Goal: Information Seeking & Learning: Learn about a topic

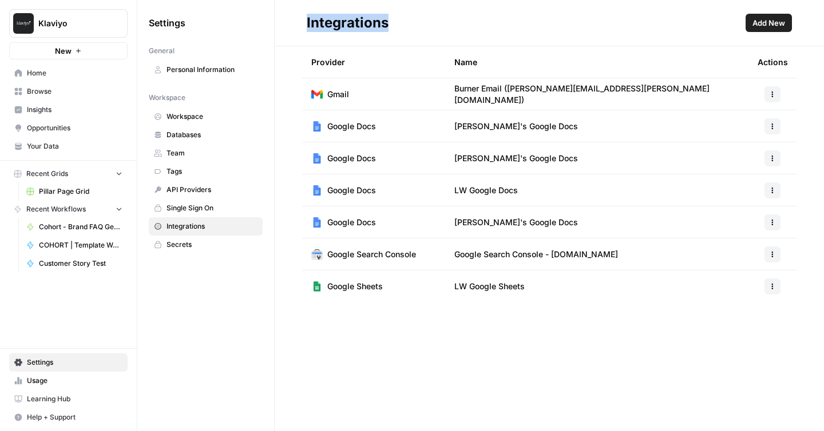
click at [40, 151] on span "Your Data" at bounding box center [75, 146] width 96 height 10
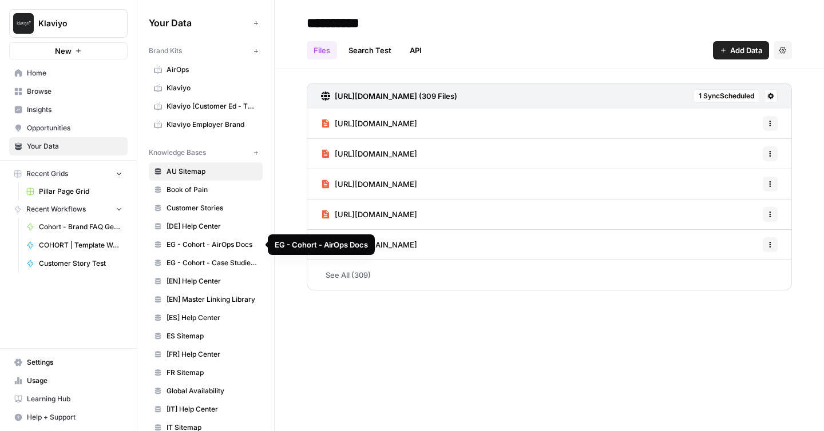
click at [204, 260] on span "EG - Cohort - Case Studies (All)" at bounding box center [212, 263] width 91 height 10
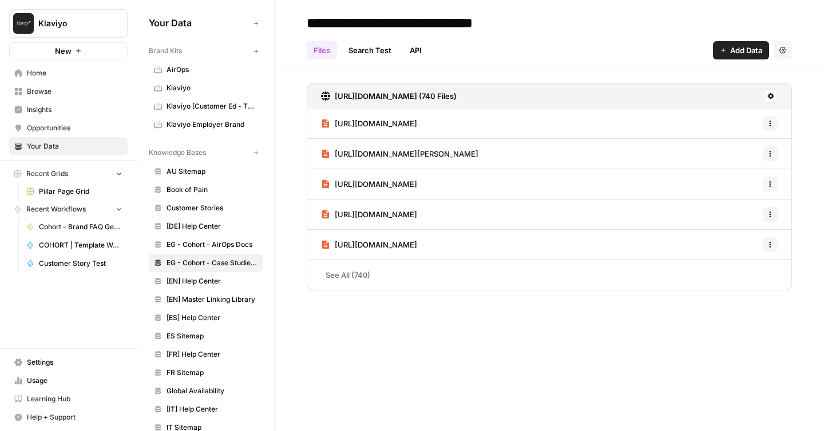
click at [415, 51] on link "API" at bounding box center [416, 50] width 26 height 18
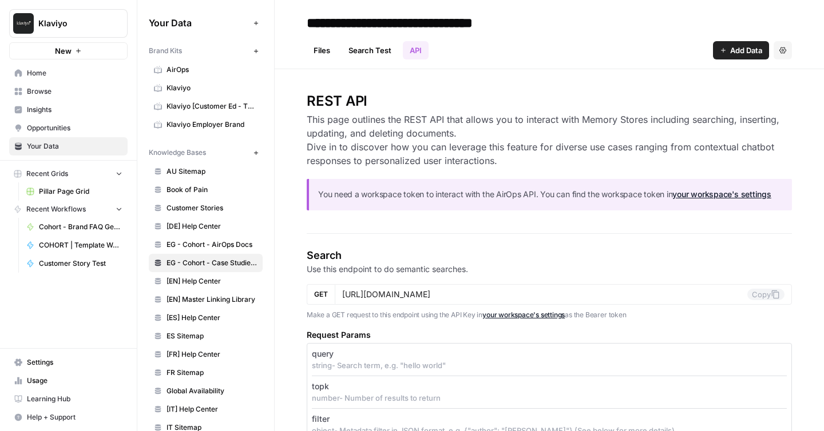
click at [370, 118] on h3 "This page outlines the REST API that allows you to interact with Memory Stores …" at bounding box center [549, 140] width 485 height 55
click at [464, 121] on h3 "This page outlines the REST API that allows you to interact with Memory Stores …" at bounding box center [549, 140] width 485 height 55
click at [403, 132] on h3 "This page outlines the REST API that allows you to interact with Memory Stores …" at bounding box center [549, 140] width 485 height 55
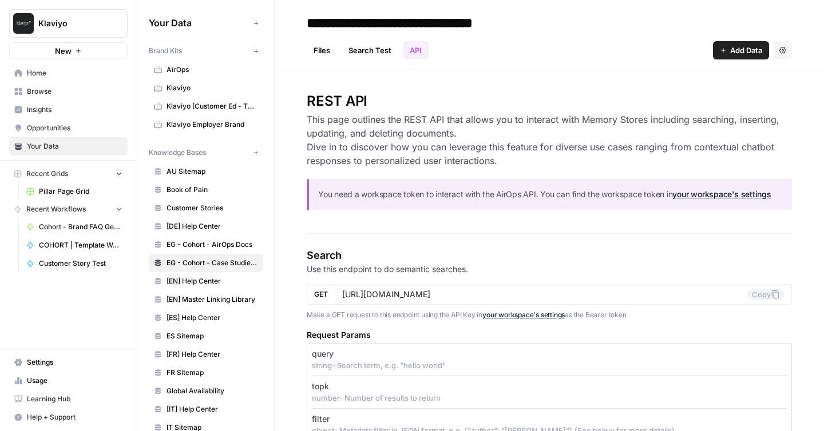
click at [403, 132] on h3 "This page outlines the REST API that allows you to interact with Memory Stores …" at bounding box center [549, 140] width 485 height 55
click at [386, 150] on h3 "This page outlines the REST API that allows you to interact with Memory Stores …" at bounding box center [549, 140] width 485 height 55
click at [374, 148] on h3 "This page outlines the REST API that allows you to interact with Memory Stores …" at bounding box center [549, 140] width 485 height 55
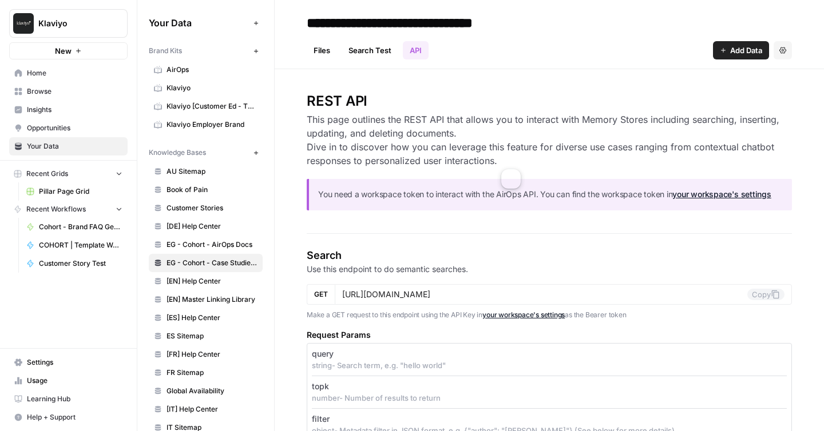
click at [374, 148] on h3 "This page outlines the REST API that allows you to interact with Memory Stores …" at bounding box center [549, 140] width 485 height 55
click at [687, 141] on h3 "This page outlines the REST API that allows you to interact with Memory Stores …" at bounding box center [549, 140] width 485 height 55
click at [781, 49] on icon "button" at bounding box center [782, 50] width 7 height 7
click at [312, 49] on link "Files" at bounding box center [322, 50] width 30 height 18
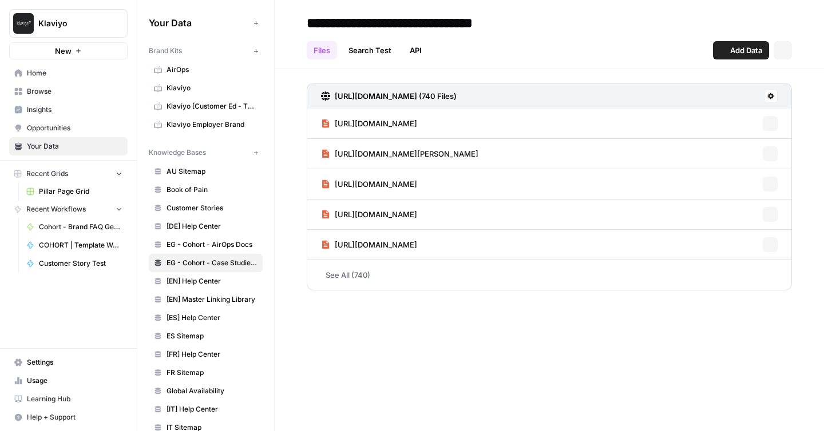
click at [374, 50] on link "Search Test" at bounding box center [370, 50] width 57 height 18
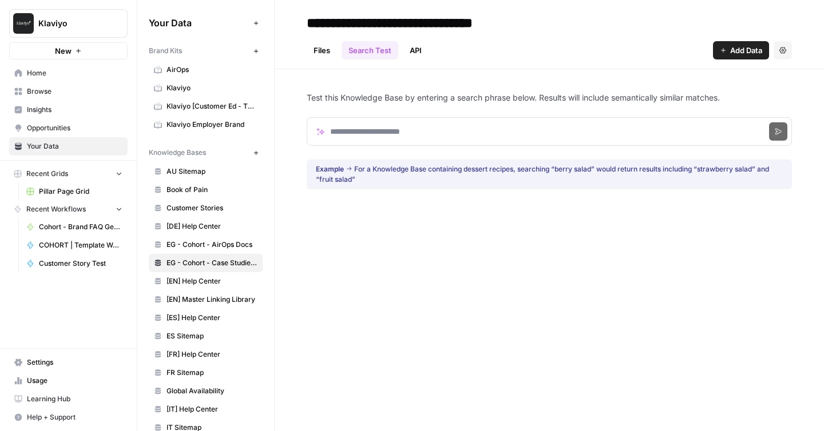
click at [411, 52] on link "API" at bounding box center [416, 50] width 26 height 18
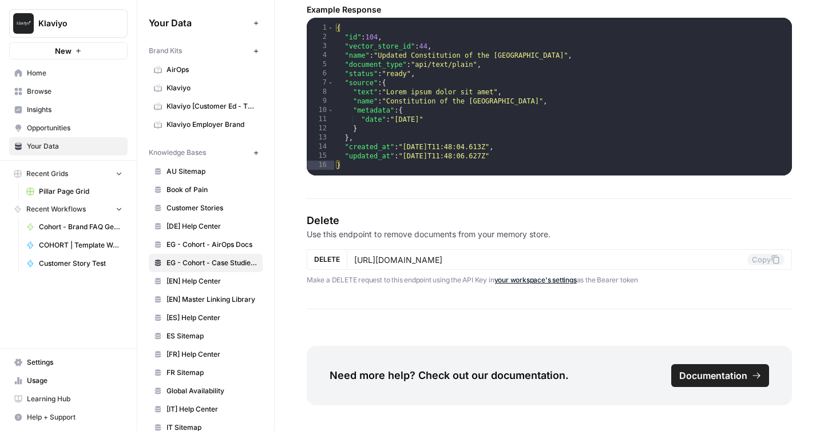
scroll to position [1915, 0]
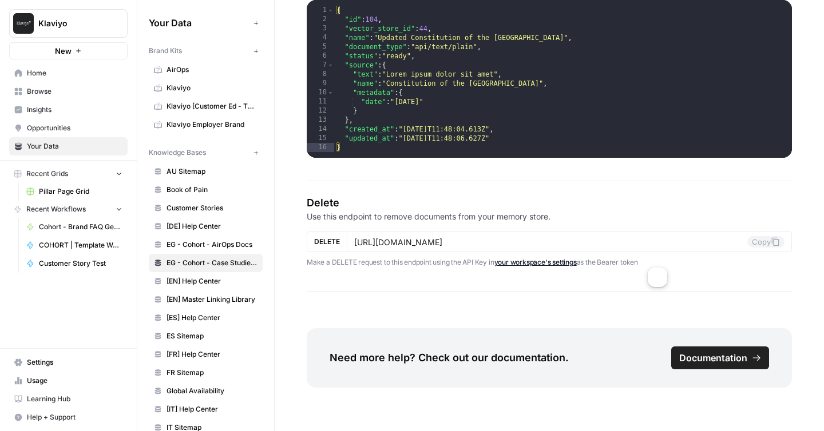
drag, startPoint x: 666, startPoint y: 271, endPoint x: 622, endPoint y: 113, distance: 163.4
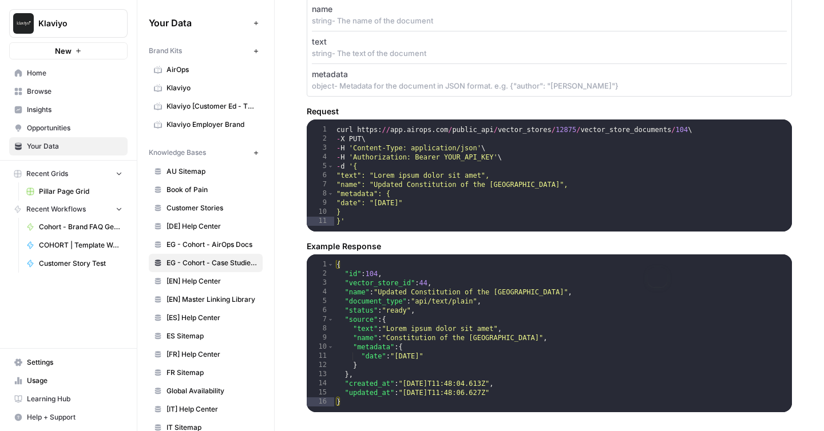
scroll to position [1558, 0]
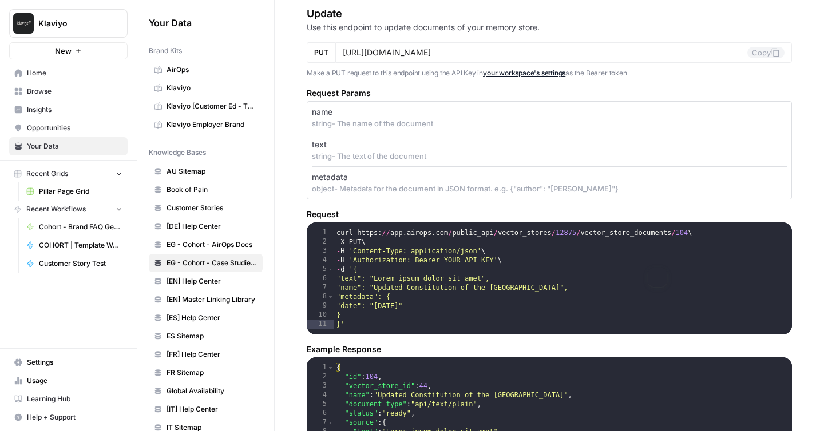
click at [313, 210] on h5 "Request" at bounding box center [549, 214] width 485 height 11
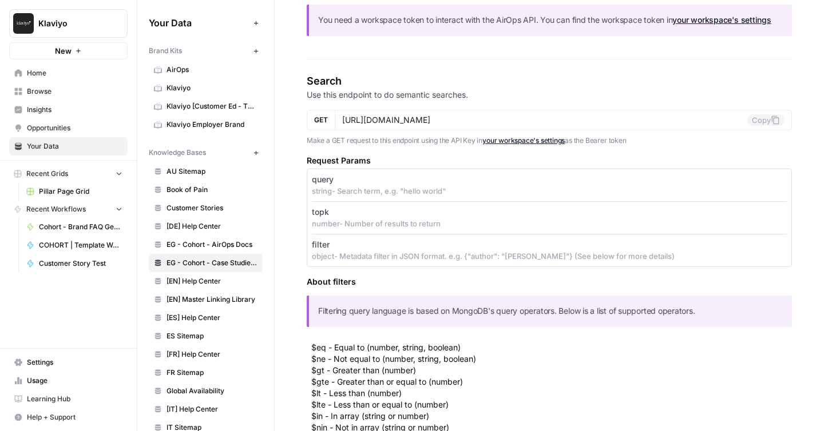
scroll to position [0, 0]
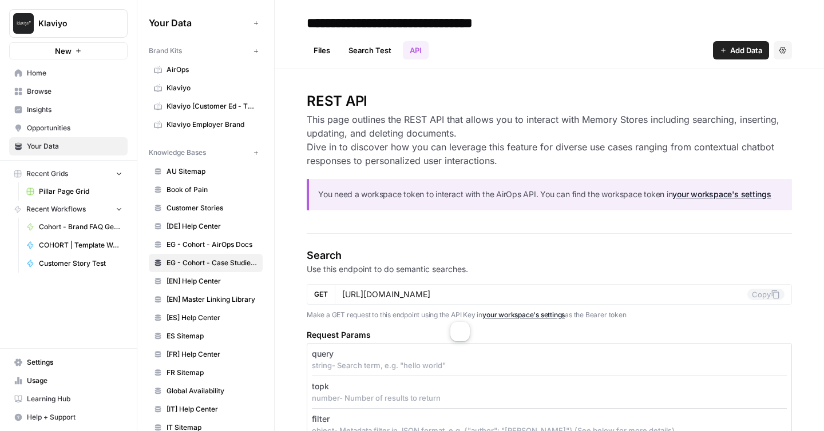
drag, startPoint x: 306, startPoint y: 100, endPoint x: 445, endPoint y: 312, distance: 254.1
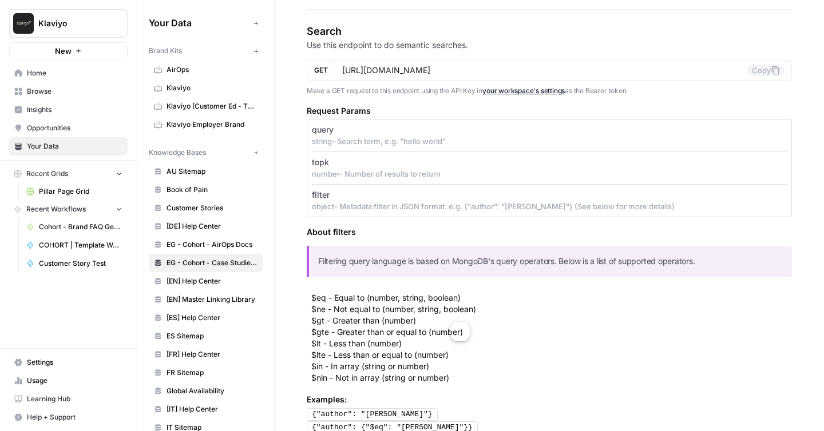
scroll to position [225, 0]
click at [562, 223] on section "Search Use this endpoint to do semantic searches. GET [URL][DOMAIN_NAME] Copy M…" at bounding box center [549, 387] width 485 height 731
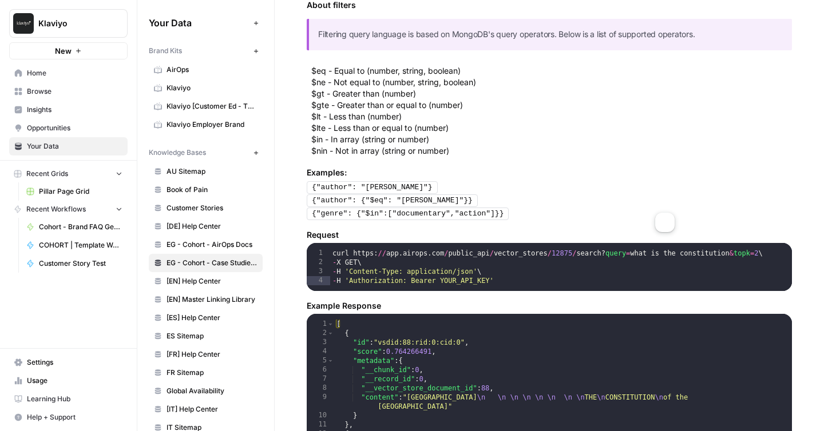
scroll to position [461, 0]
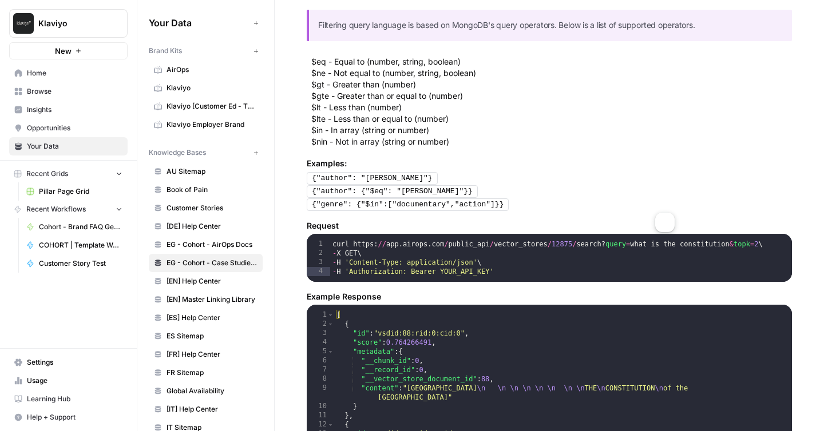
click at [530, 198] on div "{"genre": {"$in":["documentary","action"]}}" at bounding box center [549, 204] width 485 height 13
copy div "REST API This page outlines the REST API that allows you to interact with Memor…"
click at [311, 224] on h5 "Request" at bounding box center [549, 225] width 485 height 11
copy h5 "Request"
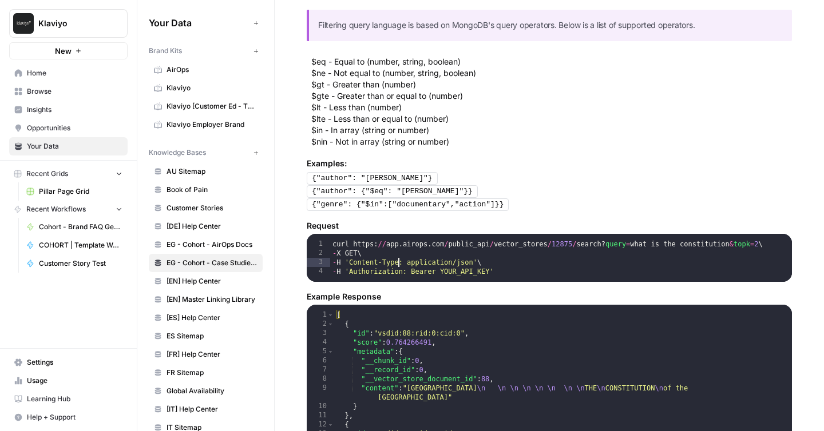
click at [400, 264] on div "curl https : // app . airops . com / public_api / vector_stores / 12875 / searc…" at bounding box center [561, 273] width 462 height 66
click at [505, 273] on div "curl https : // app . airops . com / public_api / vector_stores / 12875 / searc…" at bounding box center [561, 273] width 462 height 66
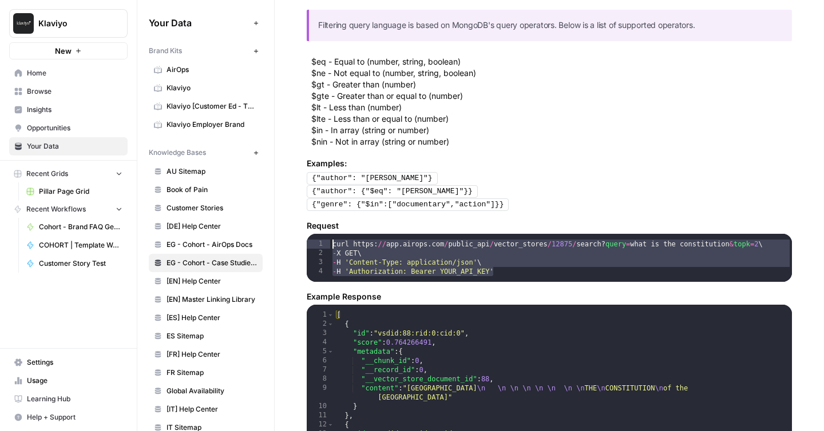
drag, startPoint x: 505, startPoint y: 273, endPoint x: 313, endPoint y: 231, distance: 196.2
click at [313, 231] on div "**********" at bounding box center [549, 251] width 485 height 62
type textarea "**********"
click at [340, 296] on h5 "Example Response" at bounding box center [549, 296] width 485 height 11
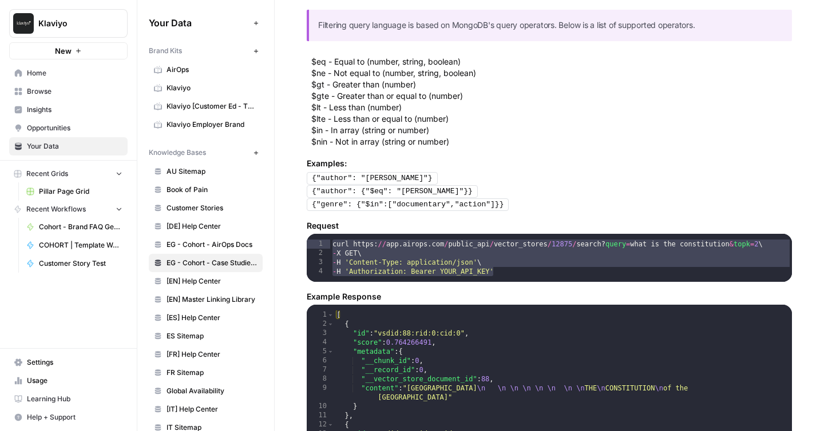
click at [340, 296] on h5 "Example Response" at bounding box center [549, 296] width 485 height 11
copy h5 "Example Response"
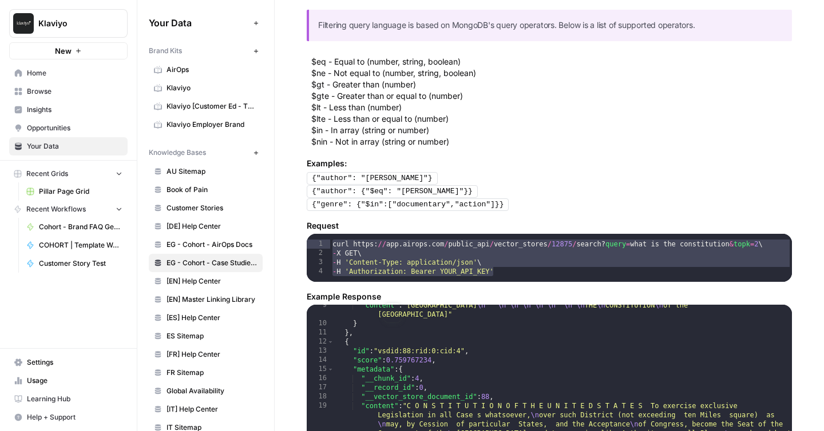
scroll to position [0, 0]
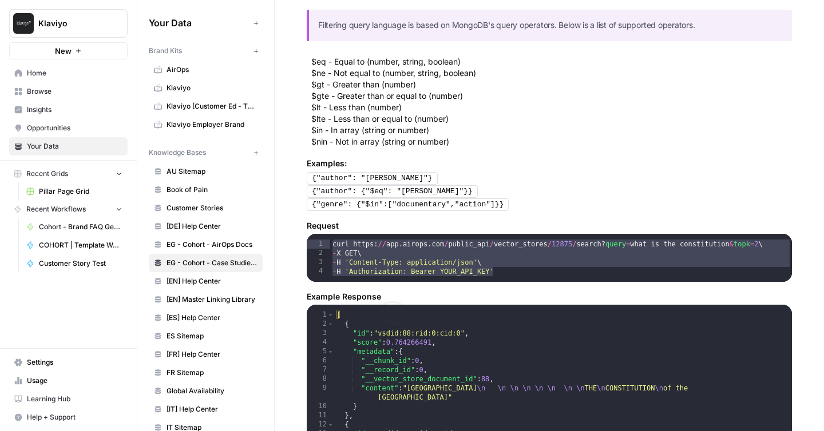
type textarea "* *"
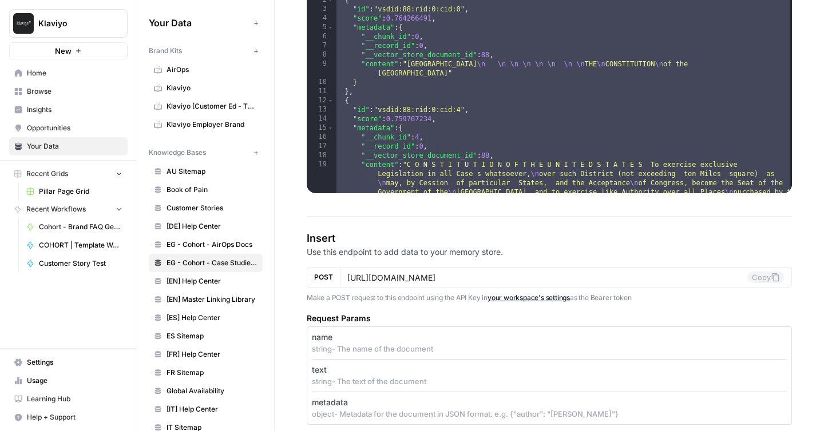
scroll to position [786, 0]
drag, startPoint x: 307, startPoint y: 233, endPoint x: 362, endPoint y: 279, distance: 71.5
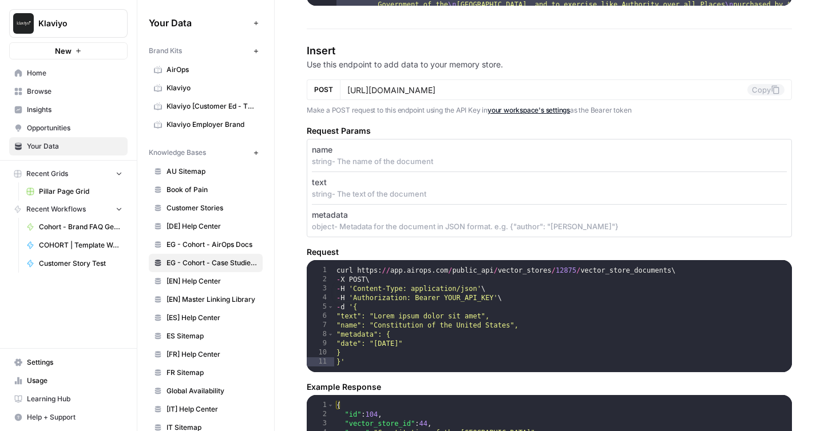
scroll to position [976, 0]
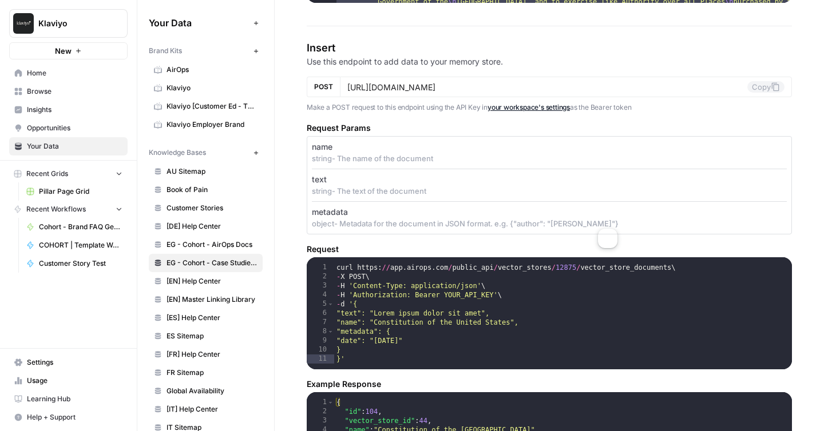
click at [644, 221] on p "object - Metadata for the document in JSON format. e.g. {"author": "[PERSON_NAM…" at bounding box center [549, 223] width 475 height 11
copy section "Insert Use this endpoint to add data to your memory store. POST Copy Make a POS…"
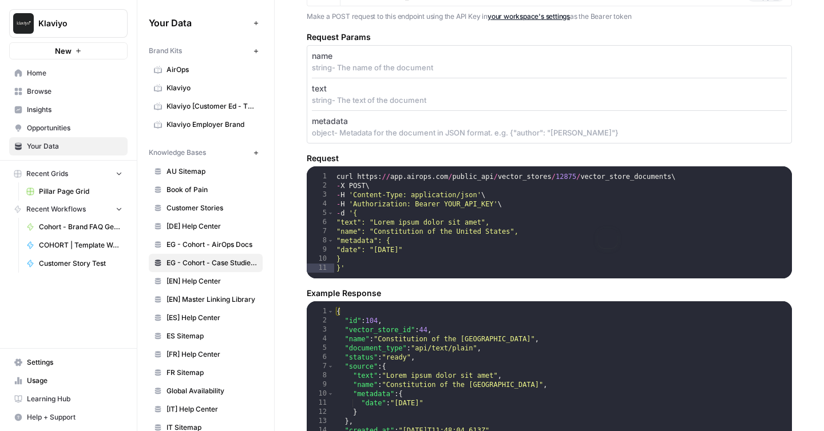
scroll to position [1068, 0]
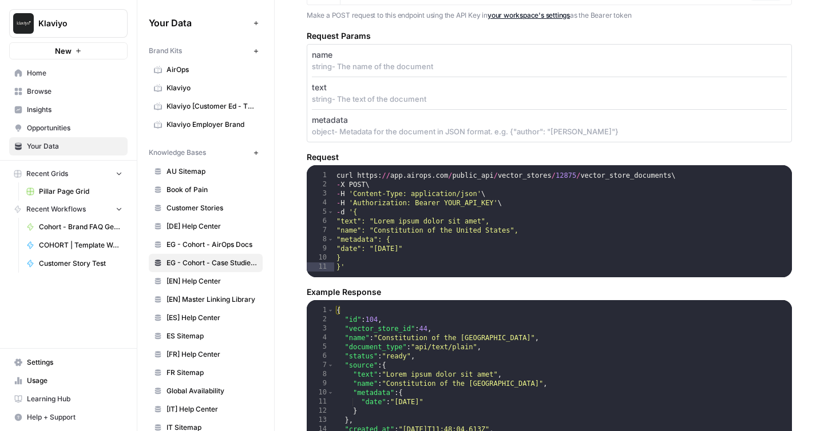
click at [316, 155] on h5 "Request" at bounding box center [549, 157] width 485 height 11
copy h5 "Request"
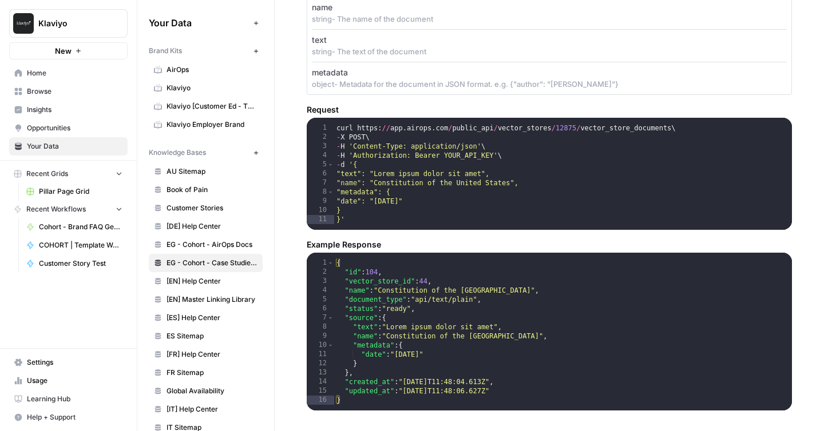
scroll to position [1113, 0]
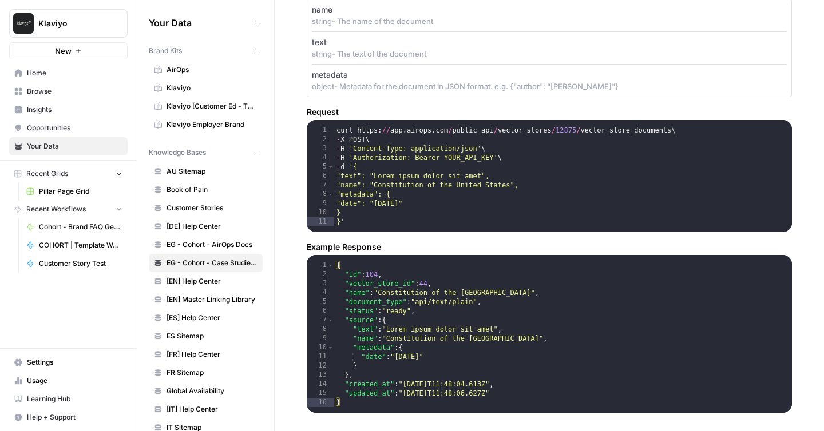
click at [415, 145] on div "curl https : // app . airops . com / public_api / vector_stores / 12875 / vecto…" at bounding box center [563, 191] width 458 height 130
type textarea "* **"
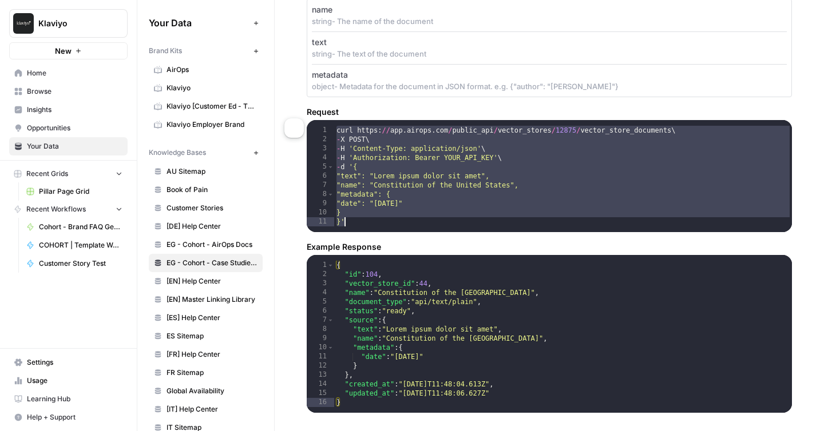
click at [340, 247] on h5 "Example Response" at bounding box center [549, 246] width 485 height 11
copy h5 "Example Response"
click at [397, 285] on div "{ "id" : 104 , "vector_store_id" : 44 , "name" : "Constitution of the [GEOGRAPH…" at bounding box center [563, 349] width 458 height 176
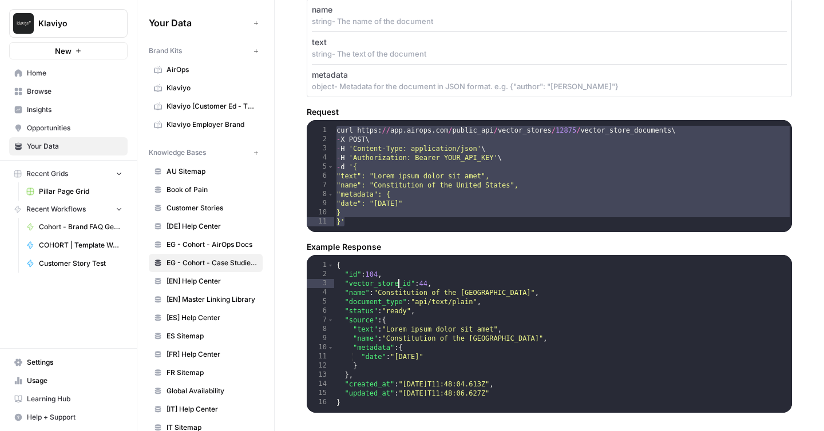
type textarea "**********"
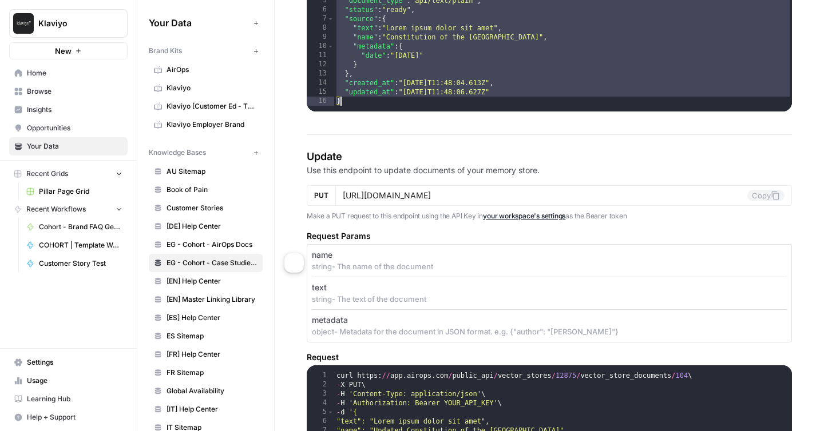
scroll to position [1431, 0]
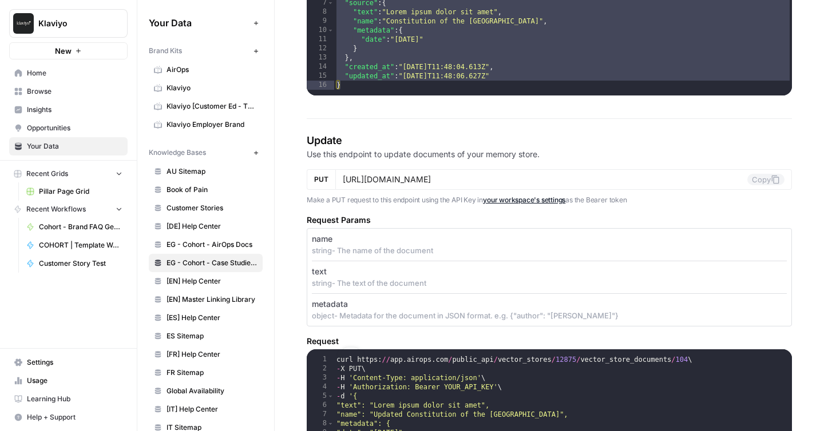
drag, startPoint x: 307, startPoint y: 136, endPoint x: 378, endPoint y: 339, distance: 214.6
click at [378, 339] on section "Update Use this endpoint to update documents of your memory store. PUT [URL][DO…" at bounding box center [549, 388] width 485 height 510
copy section "Update Use this endpoint to update documents of your memory store. PUT Copy Mak…"
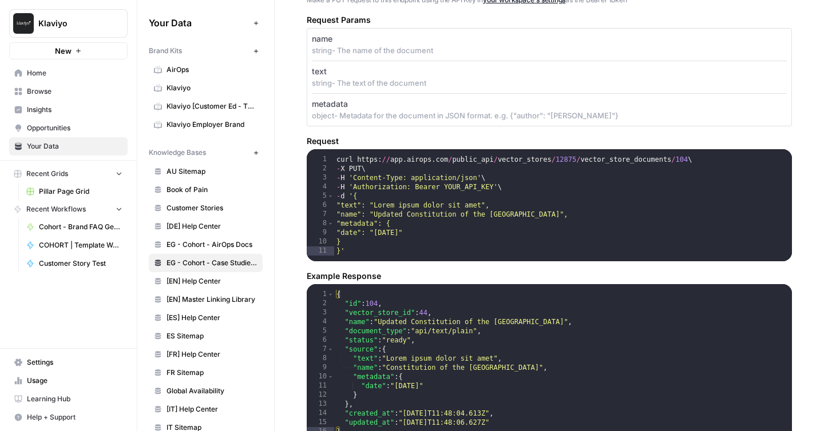
scroll to position [1659, 0]
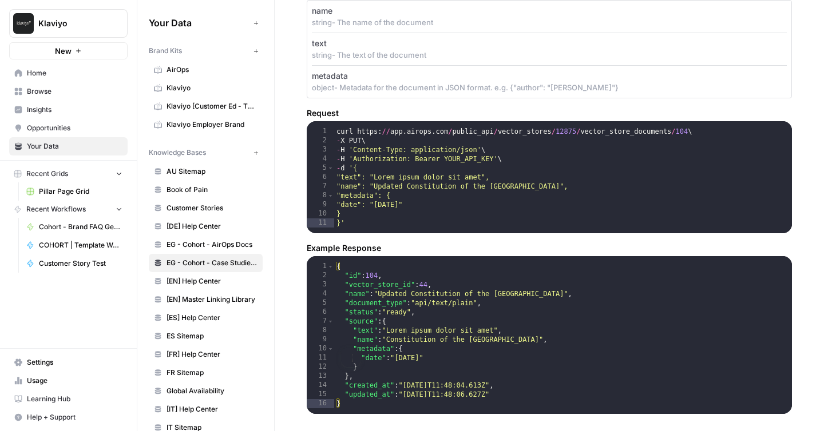
click at [405, 195] on div "curl https : // app . airops . com / public_api / vector_stores / 12875 / vecto…" at bounding box center [563, 192] width 458 height 130
type textarea "* **"
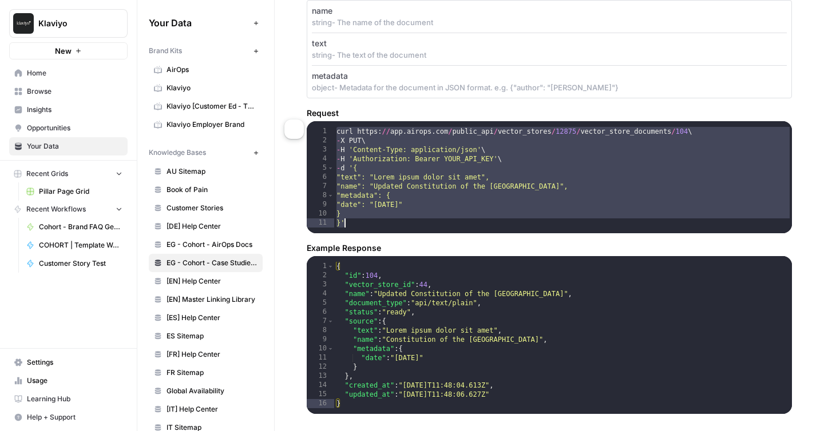
click at [363, 243] on h5 "Example Response" at bounding box center [549, 248] width 485 height 11
copy h5 "Example Response"
click at [429, 315] on div "{ "id" : 104 , "vector_store_id" : 44 , "name" : "Updated Constitution of the […" at bounding box center [563, 350] width 458 height 176
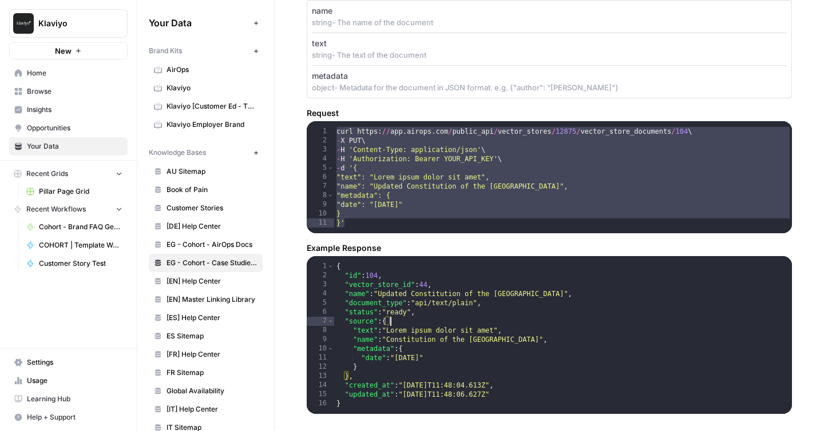
type textarea "**********"
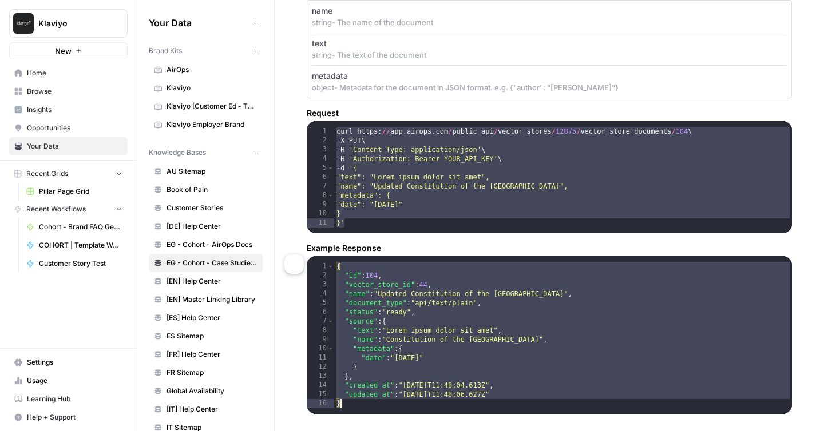
scroll to position [1915, 0]
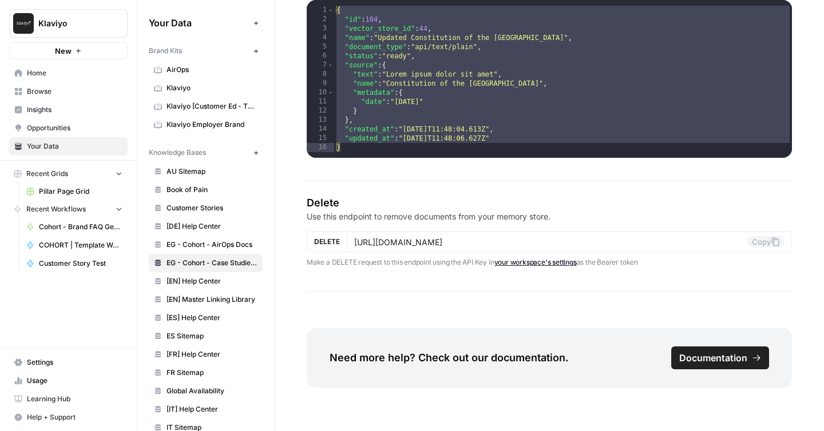
click at [309, 196] on h4 "Delete" at bounding box center [549, 203] width 485 height 16
drag, startPoint x: 307, startPoint y: 198, endPoint x: 688, endPoint y: 261, distance: 386.3
click at [688, 261] on section "Delete Use this endpoint to remove documents from your memory store. DELETE [UR…" at bounding box center [549, 231] width 485 height 73
copy section "Delete Use this endpoint to remove documents from your memory store. DELETE Cop…"
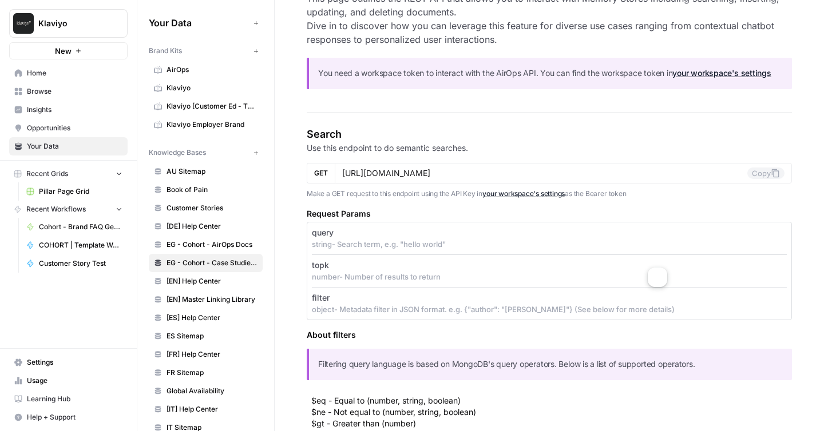
scroll to position [123, 0]
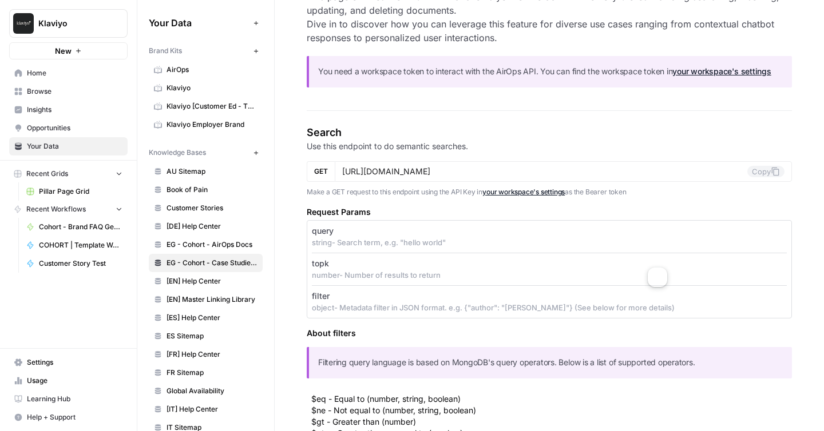
click at [530, 126] on h4 "Search" at bounding box center [549, 133] width 485 height 16
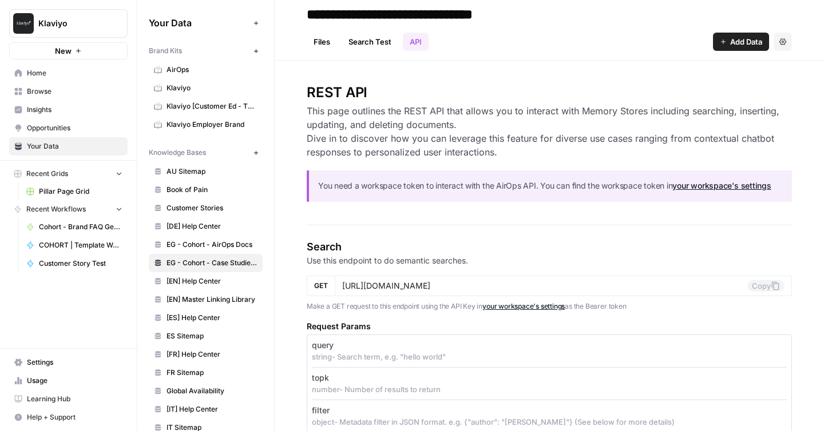
scroll to position [0, 0]
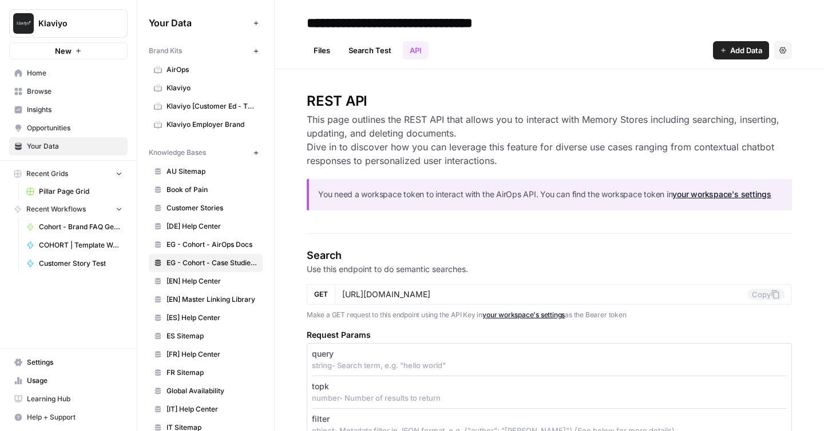
click at [778, 47] on button "Settings" at bounding box center [783, 50] width 18 height 18
click at [43, 366] on span "Settings" at bounding box center [75, 363] width 96 height 10
click at [259, 149] on button "New" at bounding box center [256, 153] width 14 height 14
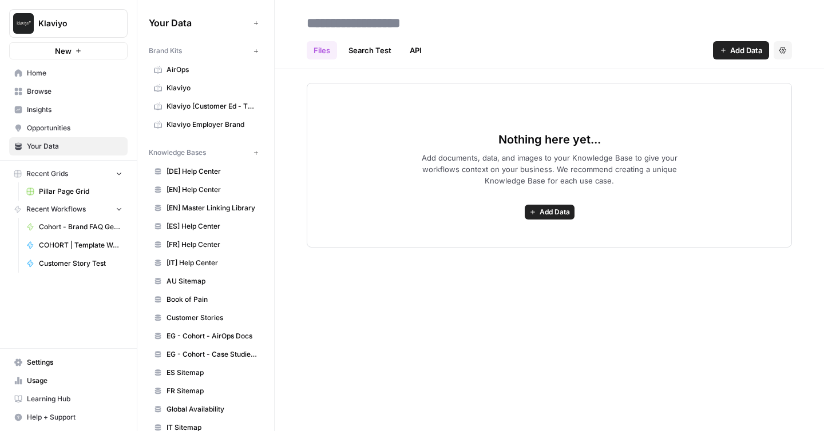
click at [734, 54] on span "Add Data" at bounding box center [746, 50] width 32 height 11
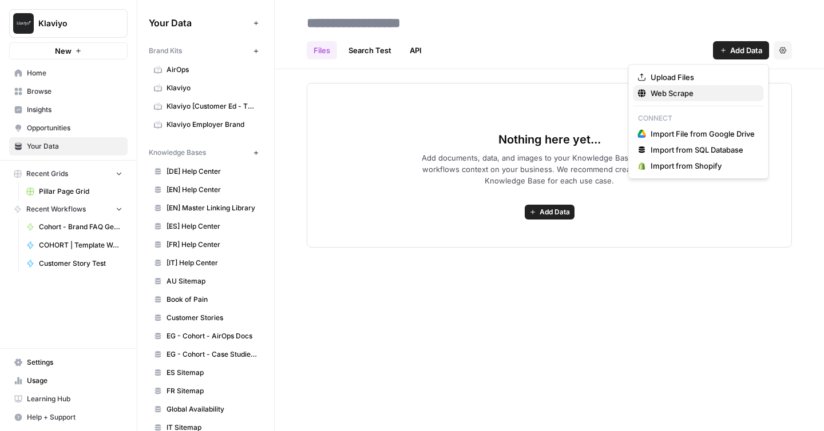
click at [671, 94] on span "Web Scrape" at bounding box center [703, 93] width 104 height 11
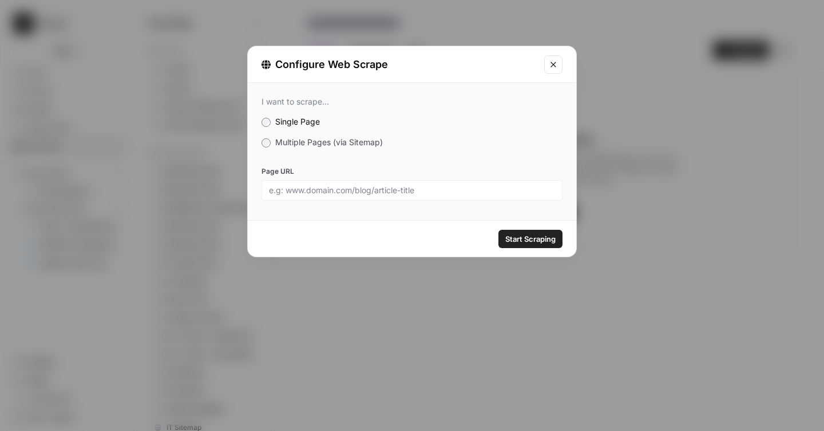
click at [295, 145] on span "Multiple Pages (via Sitemap)" at bounding box center [329, 142] width 108 height 10
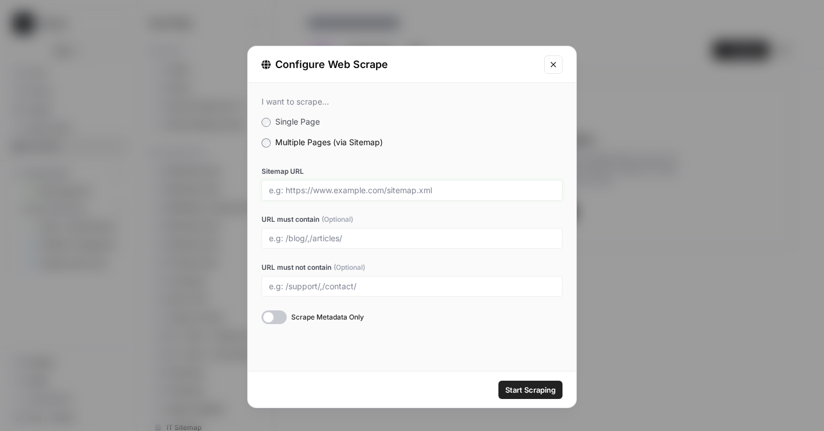
click at [324, 191] on input "Sitemap URL" at bounding box center [412, 190] width 286 height 10
paste input "[URL][DOMAIN_NAME]"
type input "[URL][DOMAIN_NAME]"
paste input "[URL][DOMAIN_NAME]"
type input "[URL][DOMAIN_NAME]"
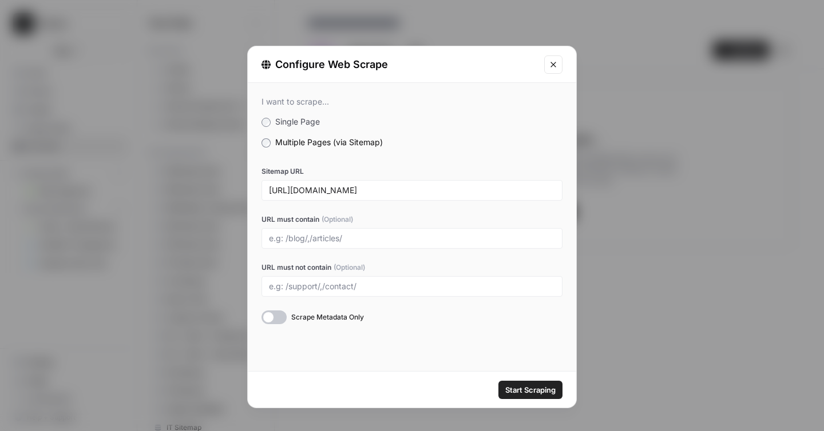
click at [564, 218] on div "I want to scrape... Single Page Multiple Pages (via Sitemap) Sitemap URL [URL][…" at bounding box center [412, 210] width 328 height 255
click at [478, 137] on label "Multiple Pages (via Sitemap)" at bounding box center [412, 142] width 301 height 11
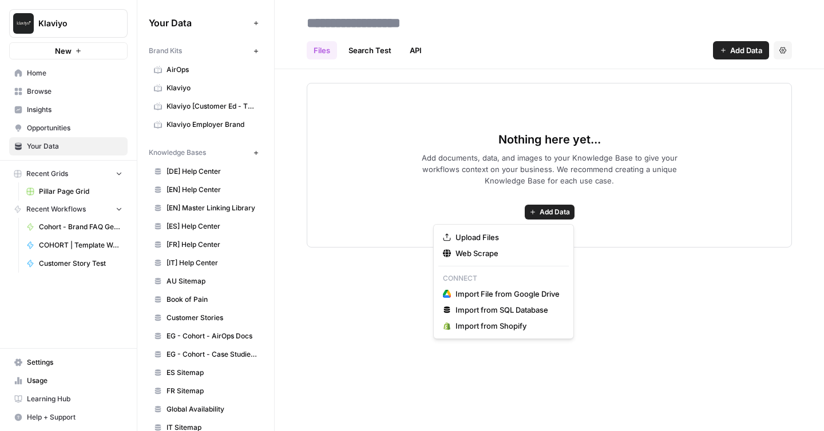
click at [560, 210] on span "Add Data" at bounding box center [555, 212] width 30 height 10
click at [478, 251] on span "Web Scrape" at bounding box center [508, 253] width 104 height 11
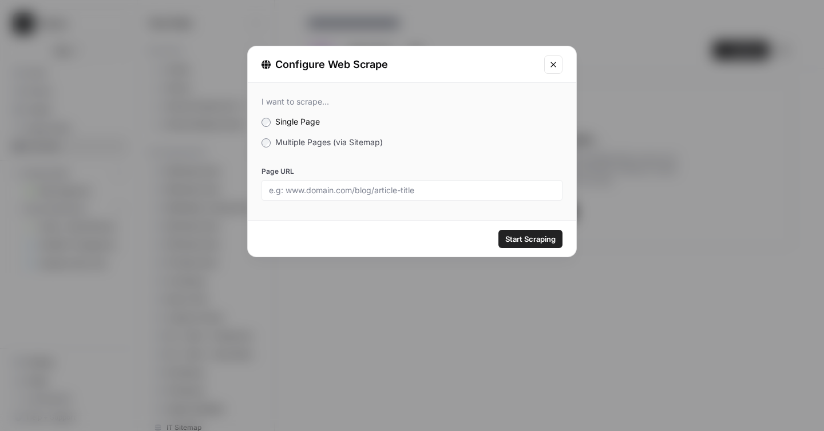
click at [326, 180] on div at bounding box center [412, 190] width 301 height 21
click at [307, 140] on span "Multiple Pages (via Sitemap)" at bounding box center [329, 142] width 108 height 10
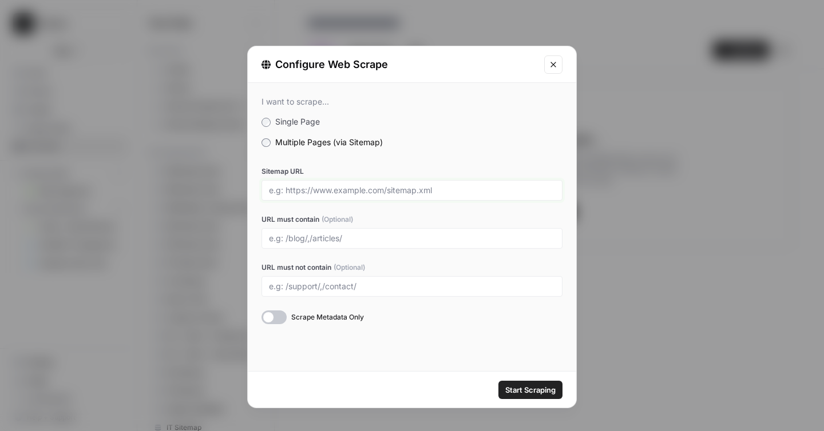
click at [322, 186] on input "Sitemap URL" at bounding box center [412, 190] width 286 height 10
paste input "[URL][DOMAIN_NAME]"
click at [364, 190] on input "[URL][DOMAIN_NAME]" at bounding box center [412, 190] width 286 height 10
type input "[URL][DOMAIN_NAME]"
click at [423, 217] on label "URL must contain (Optional)" at bounding box center [412, 220] width 301 height 10
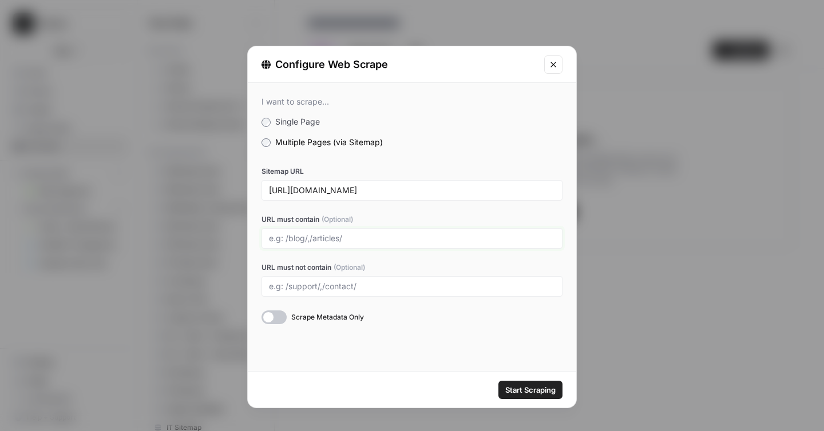
click at [423, 233] on input "URL must contain (Optional)" at bounding box center [412, 238] width 286 height 10
click at [443, 187] on input "[URL][DOMAIN_NAME]" at bounding box center [412, 190] width 286 height 10
click at [171, 140] on div "Configure Web Scrape I want to scrape... Single Page Multiple Pages (via Sitema…" at bounding box center [412, 215] width 824 height 431
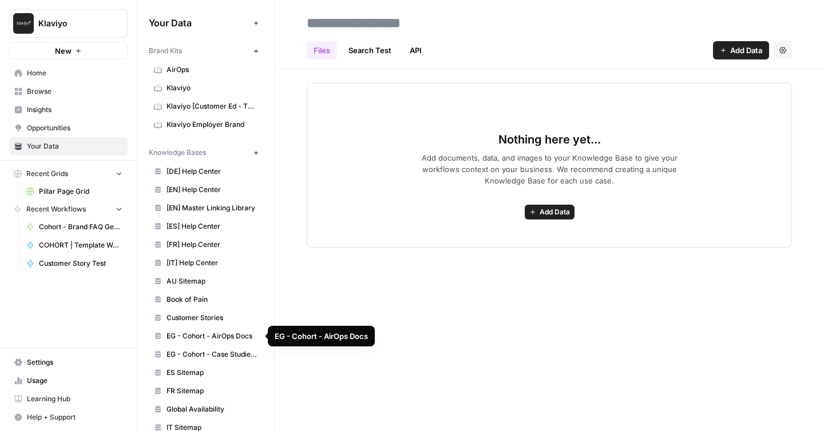
click at [199, 351] on span "EG - Cohort - Case Studies (All)" at bounding box center [212, 355] width 91 height 10
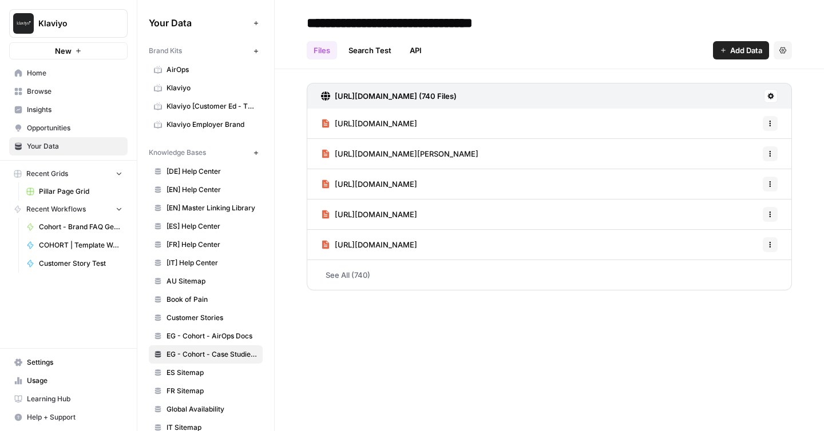
click at [413, 53] on link "API" at bounding box center [416, 50] width 26 height 18
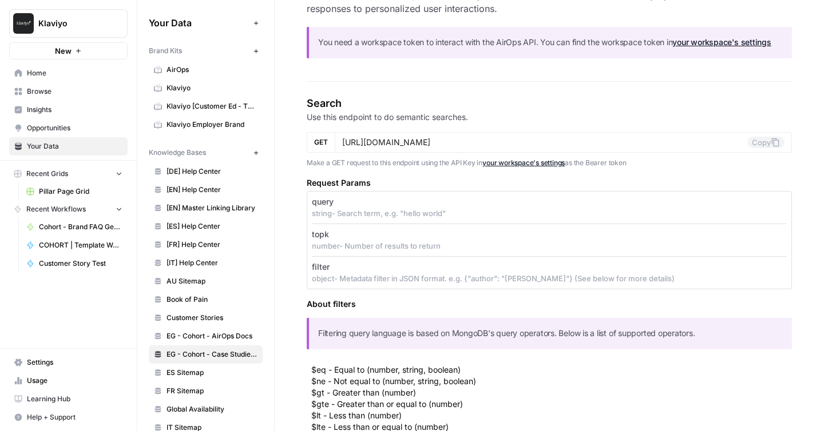
scroll to position [153, 0]
click at [214, 331] on span "EG - Cohort - AirOps Docs" at bounding box center [212, 336] width 91 height 10
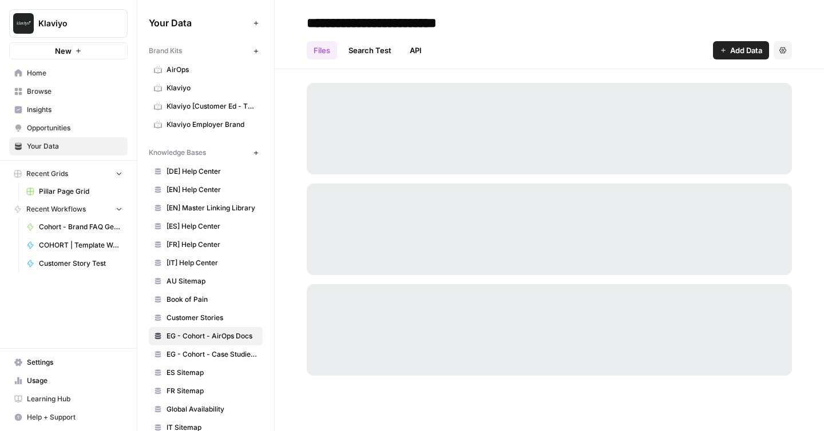
click at [416, 49] on link "API" at bounding box center [416, 50] width 26 height 18
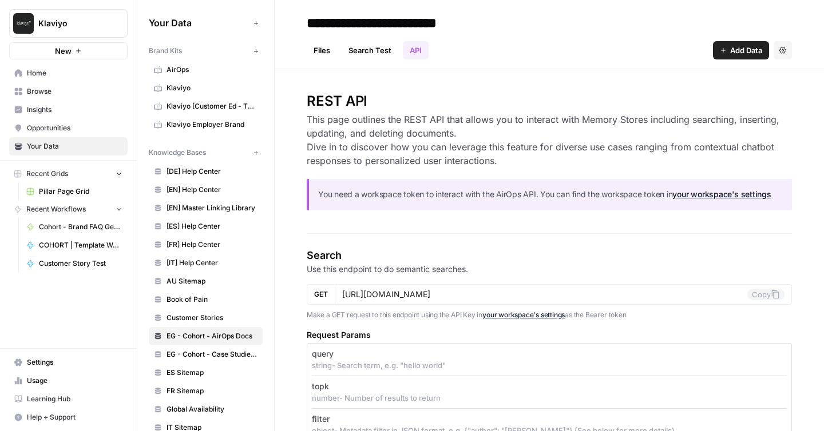
click at [221, 355] on span "EG - Cohort - Case Studies (All)" at bounding box center [212, 355] width 91 height 10
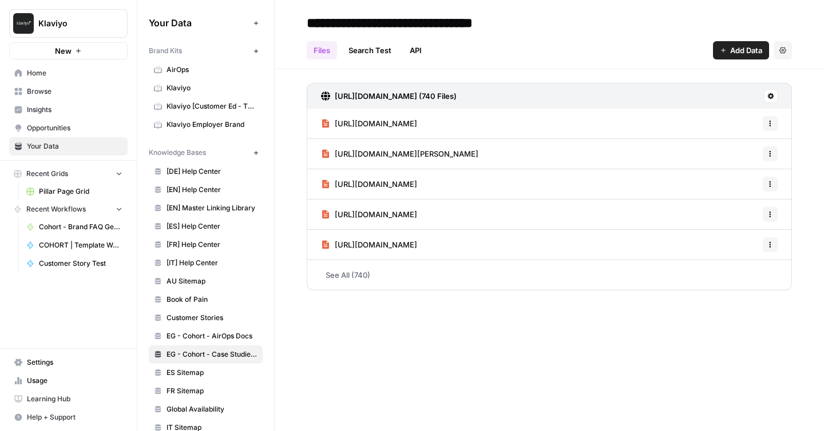
click at [414, 49] on link "API" at bounding box center [416, 50] width 26 height 18
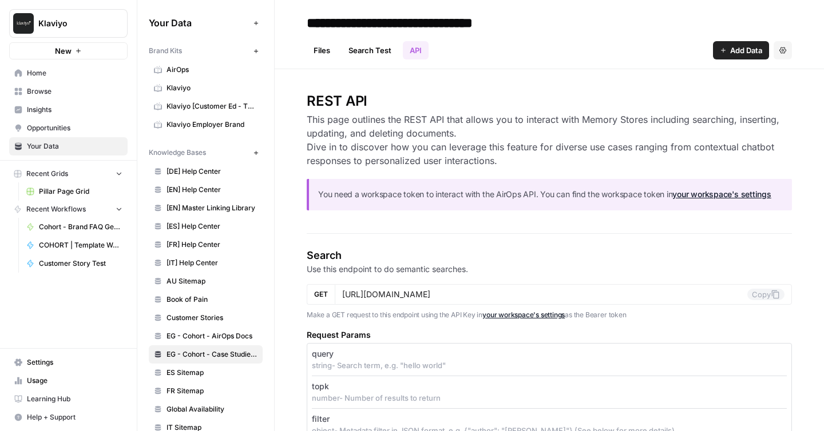
click at [325, 49] on link "Files" at bounding box center [322, 50] width 30 height 18
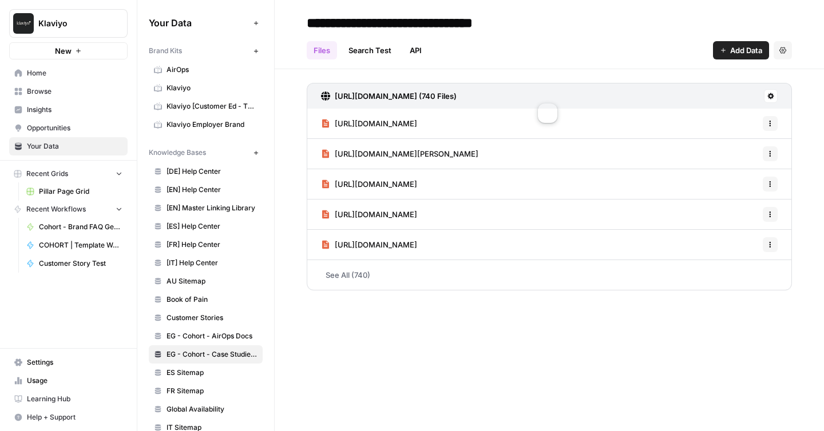
drag, startPoint x: 413, startPoint y: 98, endPoint x: 460, endPoint y: 179, distance: 93.6
click at [0, 0] on div "Klaviyo New Home Browse Insights Opportunities Your Data Recent Grids Pillar Pa…" at bounding box center [412, 215] width 824 height 431
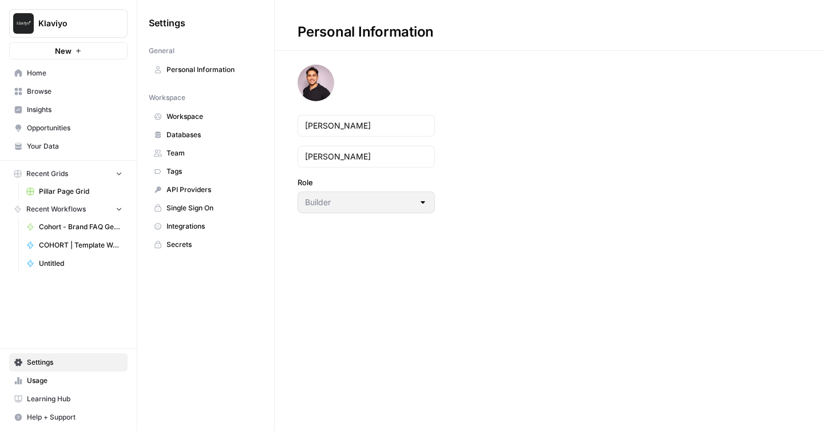
click at [188, 187] on span "API Providers" at bounding box center [212, 190] width 91 height 10
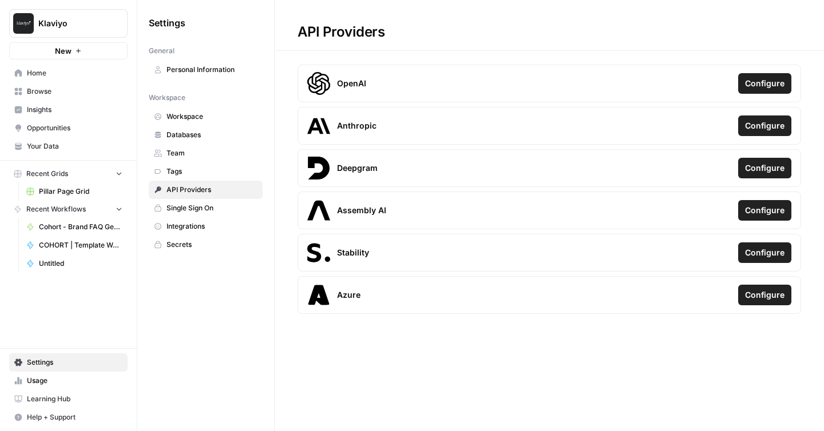
click at [199, 226] on span "Integrations" at bounding box center [212, 226] width 91 height 10
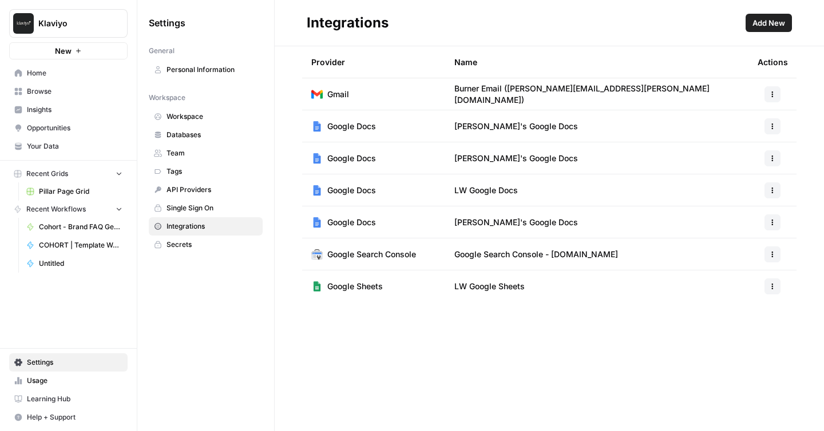
click at [200, 252] on link "Secrets" at bounding box center [206, 245] width 114 height 18
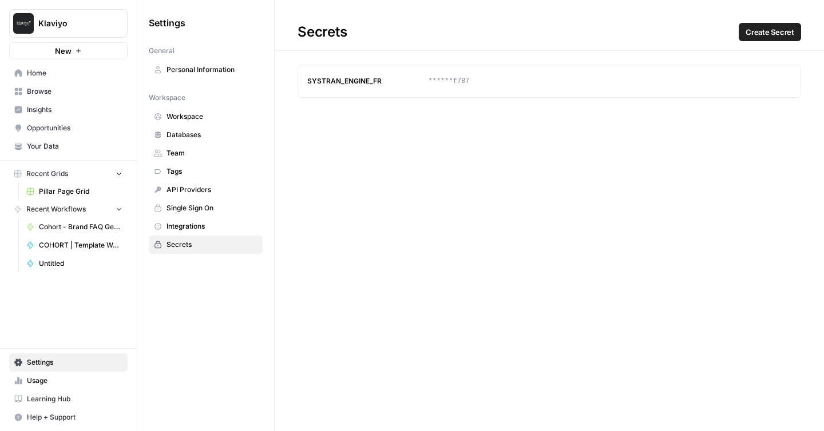
click at [62, 23] on span "Klaviyo" at bounding box center [72, 23] width 69 height 11
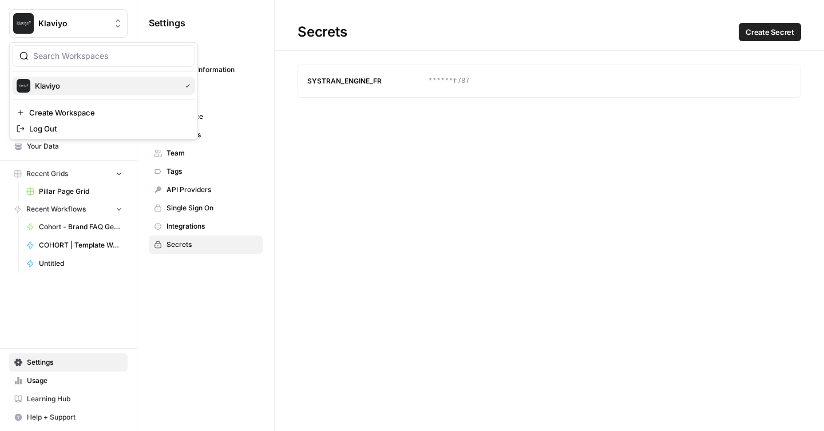
click at [64, 77] on button "Klaviyo" at bounding box center [103, 86] width 183 height 18
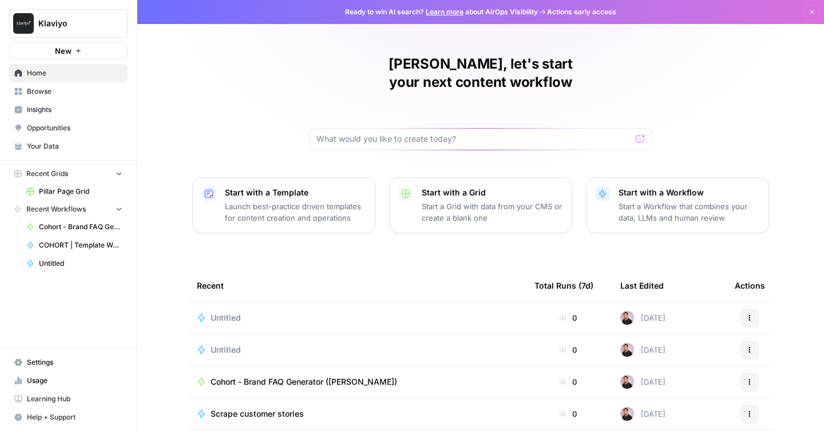
click at [49, 361] on span "Settings" at bounding box center [75, 363] width 96 height 10
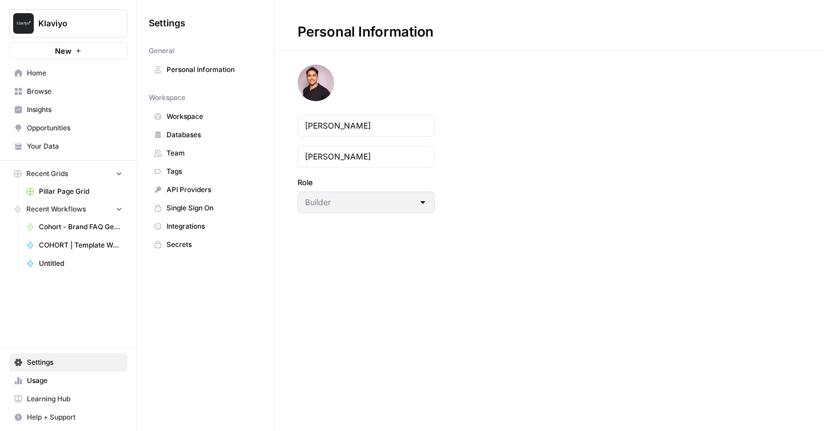
click at [187, 114] on span "Workspace" at bounding box center [212, 117] width 91 height 10
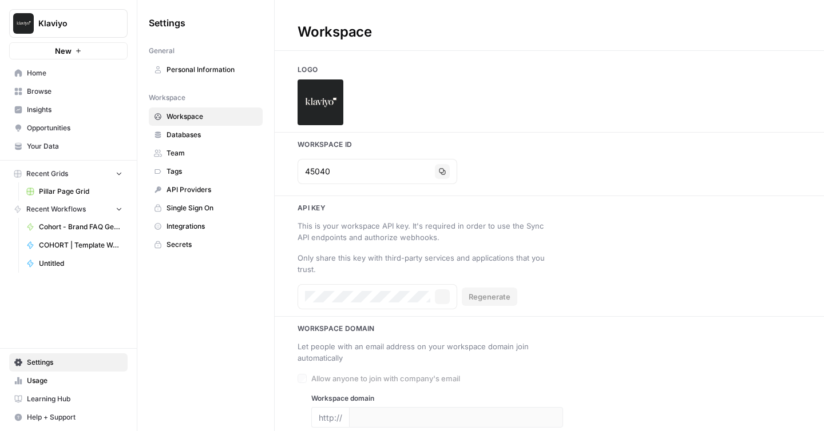
type input "klaviyo.com"
click at [407, 296] on icon "button" at bounding box center [408, 297] width 7 height 7
